Goal: Navigation & Orientation: Understand site structure

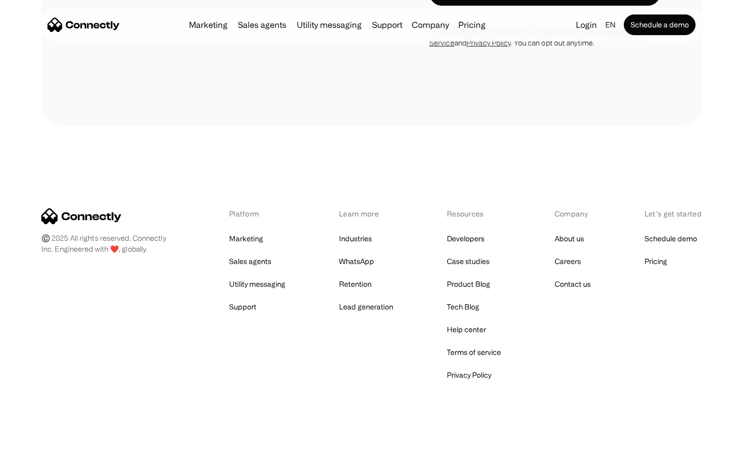
scroll to position [417, 0]
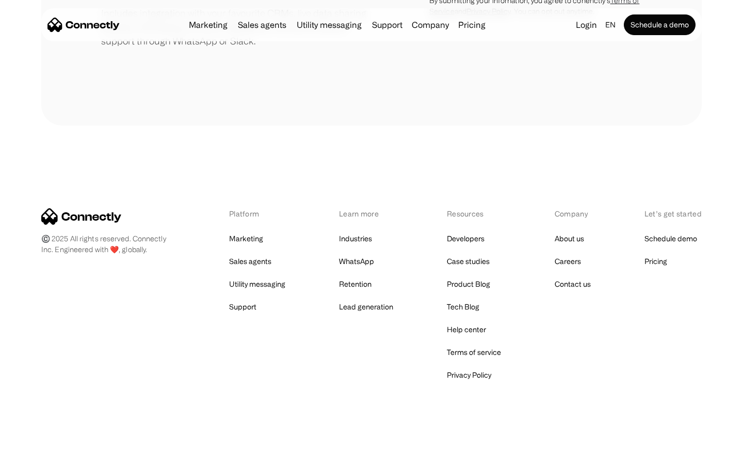
scroll to position [480, 0]
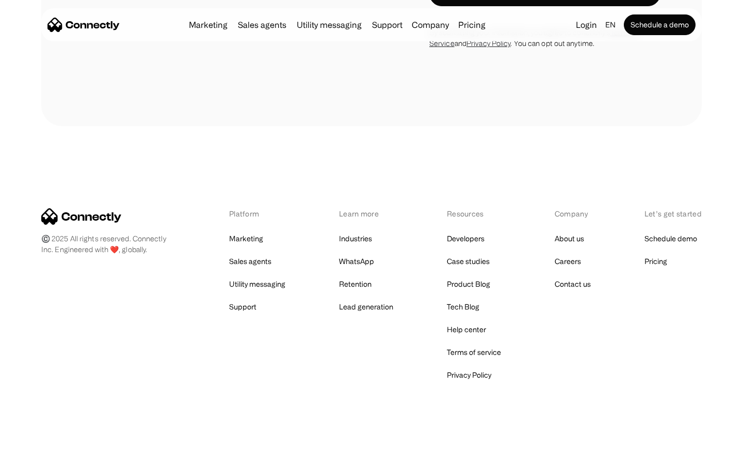
scroll to position [2926, 0]
